Goal: Use online tool/utility: Utilize a website feature to perform a specific function

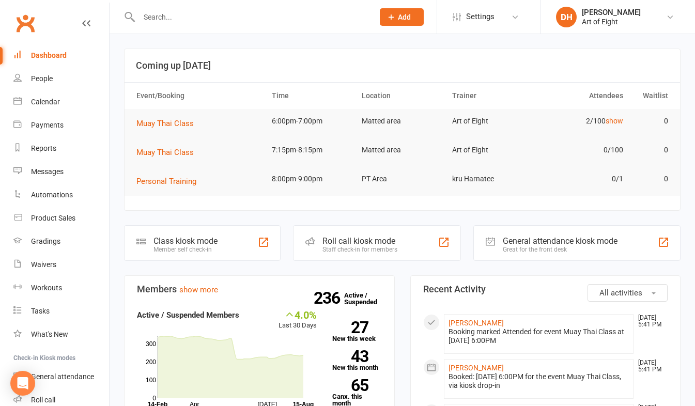
click at [342, 239] on div "Roll call kiosk mode" at bounding box center [359, 241] width 75 height 10
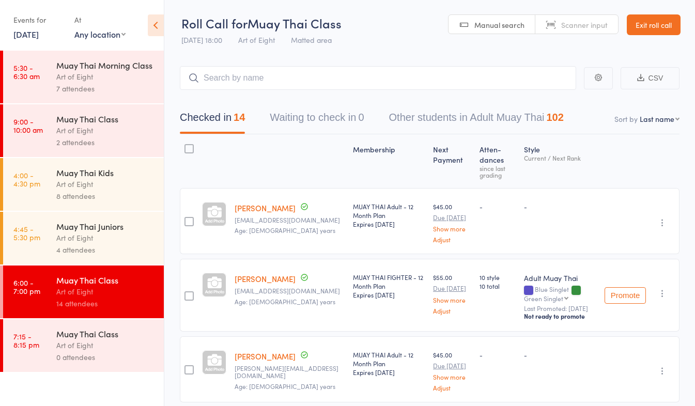
click at [648, 121] on select "First name Last name Birthday [DATE]? Behind on payments? Check in time Next pa…" at bounding box center [659, 119] width 40 height 10
select select "4"
click at [639, 114] on select "First name Last name Birthday [DATE]? Behind on payments? Check in time Next pa…" at bounding box center [659, 119] width 40 height 10
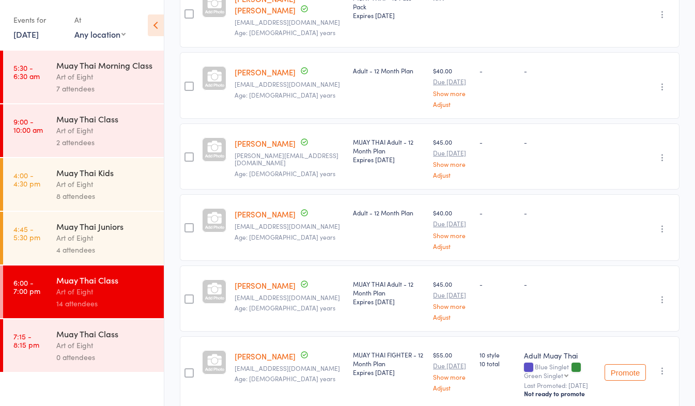
scroll to position [155, 0]
